Goal: Navigation & Orientation: Find specific page/section

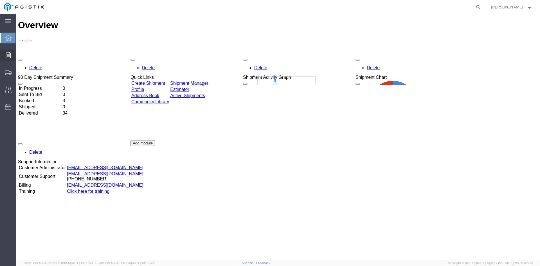
click at [6, 56] on icon at bounding box center [8, 55] width 5 height 6
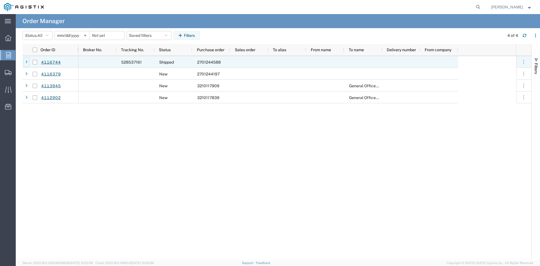
click at [26, 63] on icon at bounding box center [26, 62] width 2 height 4
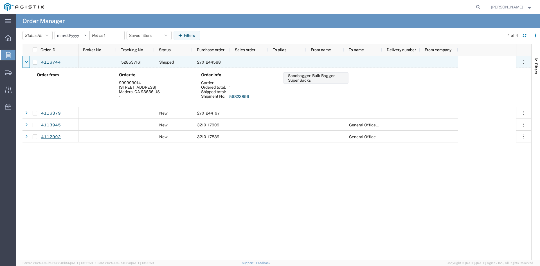
click at [26, 63] on icon at bounding box center [26, 62] width 3 height 4
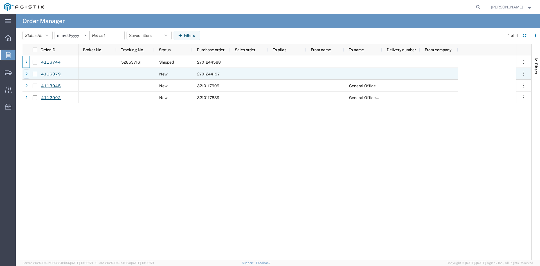
click at [25, 73] on div at bounding box center [27, 73] width 6 height 9
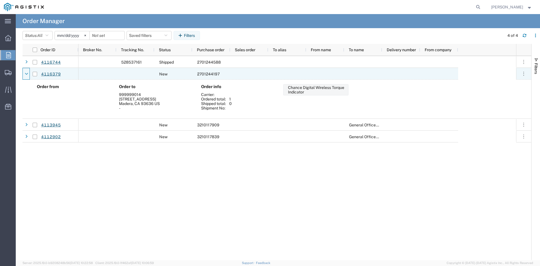
click at [25, 73] on icon at bounding box center [26, 74] width 3 height 4
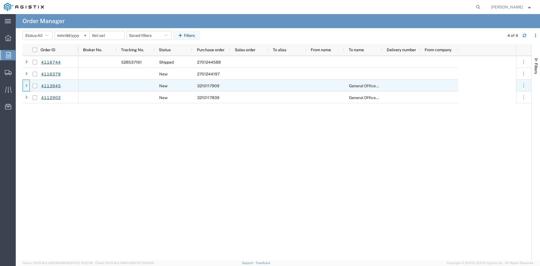
click at [26, 83] on div at bounding box center [27, 85] width 6 height 9
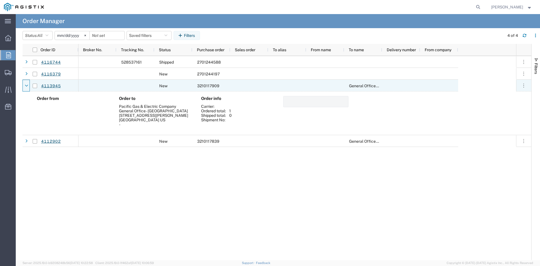
click at [26, 83] on div at bounding box center [27, 85] width 6 height 9
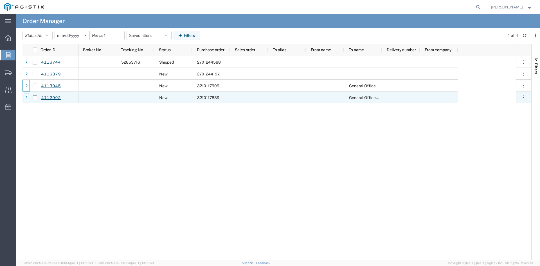
click at [26, 96] on icon at bounding box center [26, 98] width 2 height 4
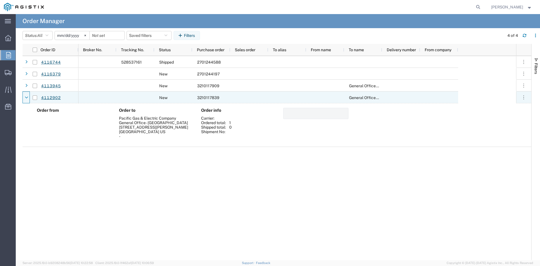
click at [26, 96] on icon at bounding box center [26, 98] width 3 height 4
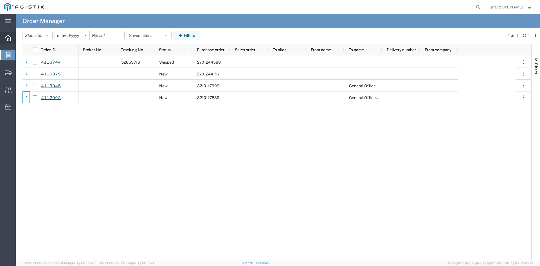
click at [3, 35] on div at bounding box center [8, 37] width 16 height 11
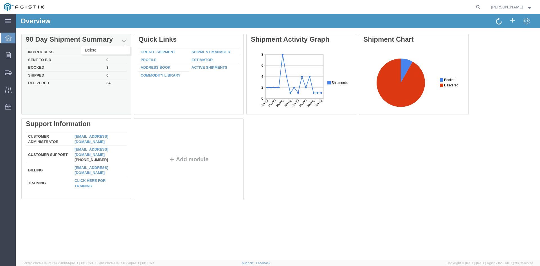
click at [127, 42] on button "button" at bounding box center [123, 41] width 9 height 8
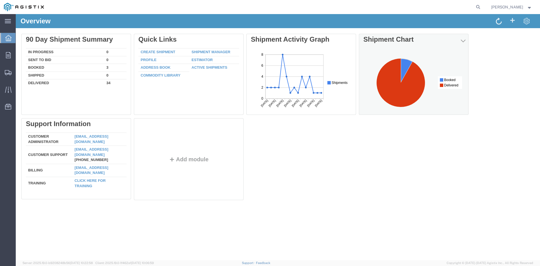
click at [406, 63] on icon at bounding box center [407, 70] width 12 height 24
click at [398, 56] on icon at bounding box center [409, 61] width 56 height 20
click at [435, 53] on icon at bounding box center [433, 54] width 3 height 3
click at [460, 39] on span "button" at bounding box center [462, 41] width 5 height 6
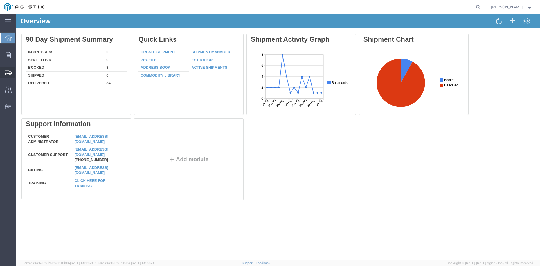
click at [0, 0] on span "Shipment Manager" at bounding box center [0, 0] width 0 height 0
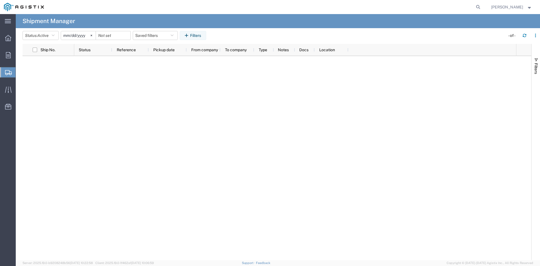
click at [2, 71] on div at bounding box center [8, 72] width 16 height 10
drag, startPoint x: 110, startPoint y: 105, endPoint x: 103, endPoint y: 105, distance: 6.5
click at [109, 105] on div at bounding box center [295, 158] width 442 height 204
click at [10, 35] on icon at bounding box center [8, 38] width 6 height 6
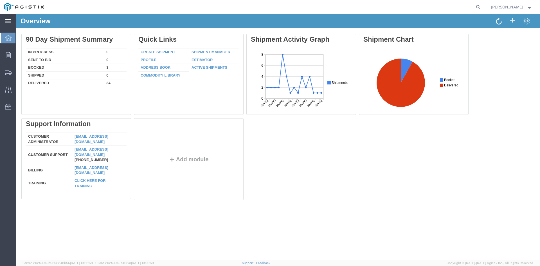
click at [12, 21] on div "main_menu Created with Sketch." at bounding box center [8, 21] width 16 height 14
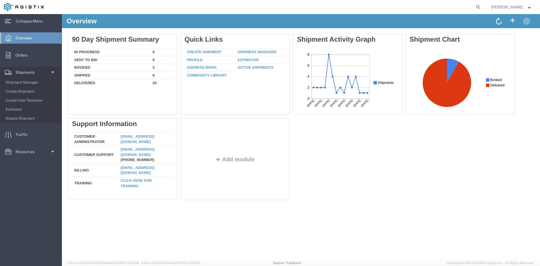
click at [194, 18] on div "Overview" at bounding box center [181, 22] width 238 height 11
click at [387, 184] on div "Delete 90 Day Shipment Summary In Progress 0 Sent To Bid 0 Booked 3 Shipped 0 D…" at bounding box center [300, 118] width 467 height 169
click at [532, 6] on button "[PERSON_NAME]" at bounding box center [511, 7] width 42 height 7
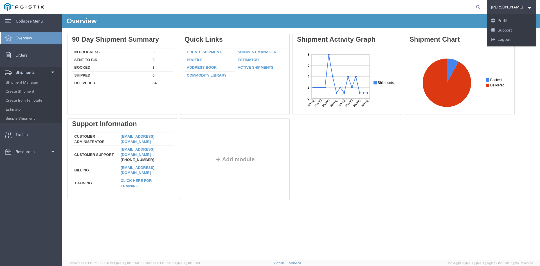
drag, startPoint x: 486, startPoint y: 162, endPoint x: 477, endPoint y: 21, distance: 141.1
click at [485, 161] on div "Delete 90 Day Shipment Summary In Progress 0 Sent To Bid 0 Booked 3 Shipped 0 D…" at bounding box center [300, 118] width 467 height 169
